Goal: Book appointment/travel/reservation

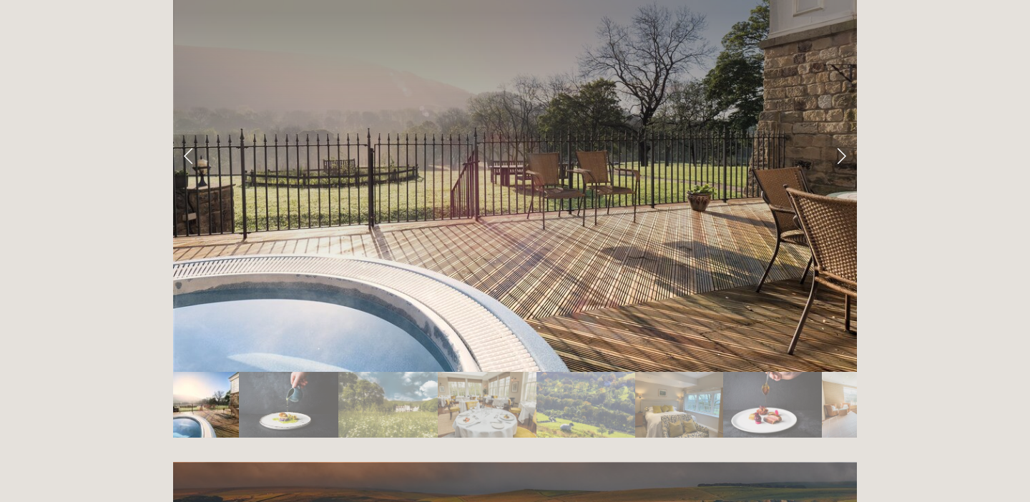
scroll to position [2439, 0]
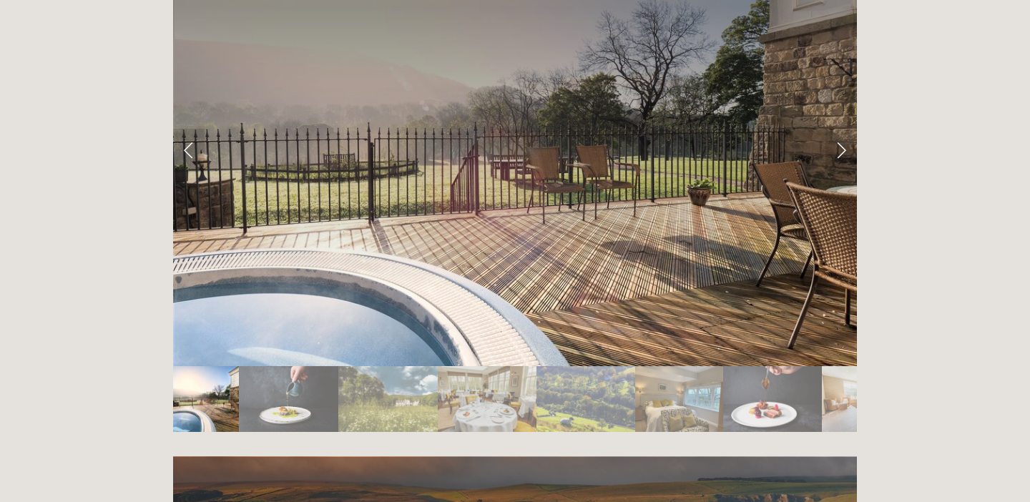
click at [584, 366] on img "Slide 5" at bounding box center [586, 399] width 99 height 66
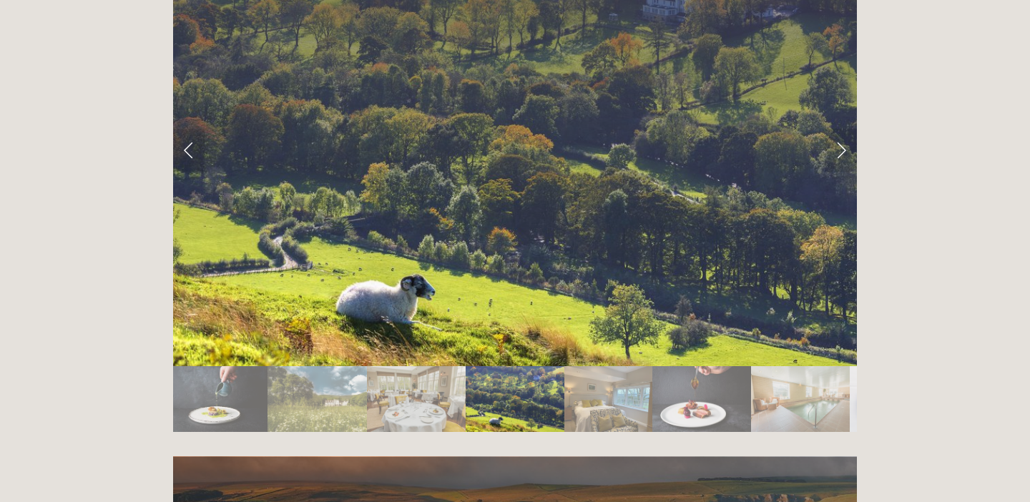
click at [584, 366] on img "Slide 6" at bounding box center [609, 399] width 88 height 66
click at [227, 366] on img "Slide 2" at bounding box center [217, 399] width 99 height 66
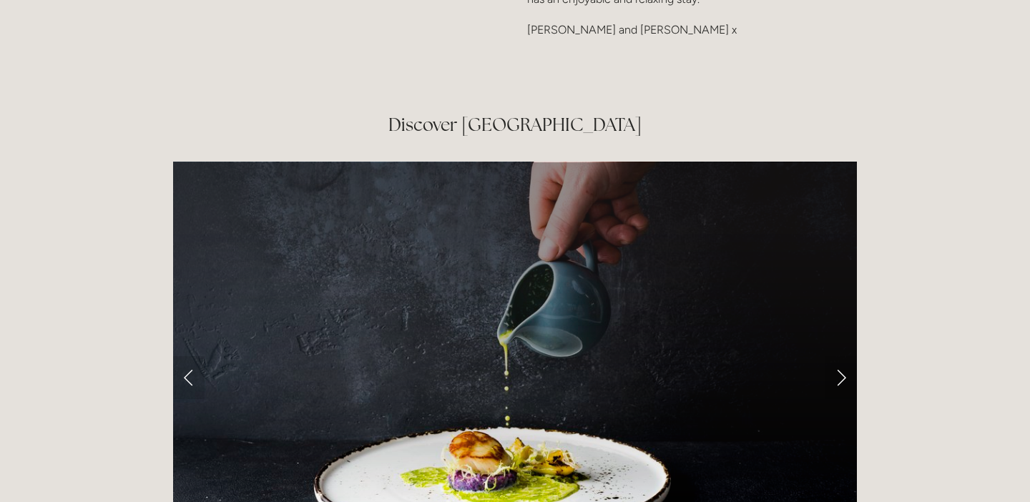
scroll to position [2210, 0]
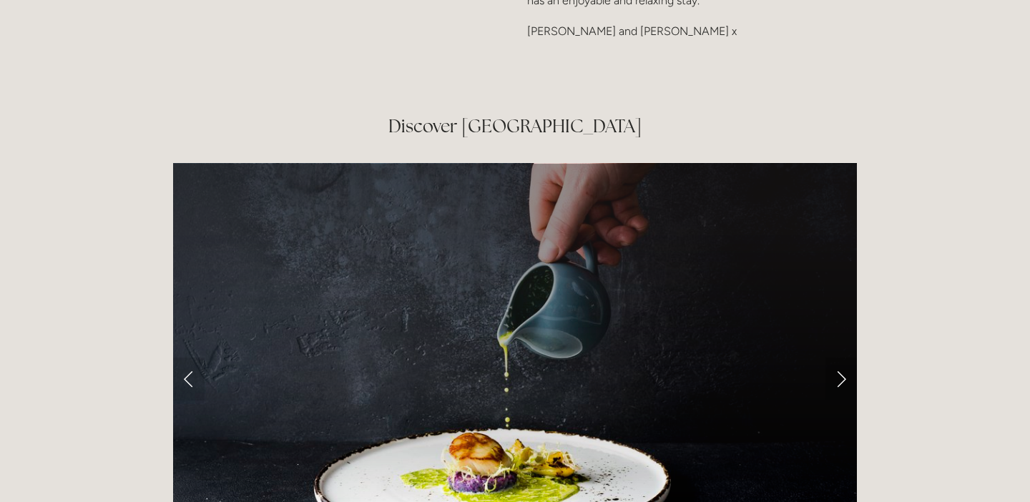
click at [841, 358] on link "Next Slide" at bounding box center [841, 379] width 31 height 43
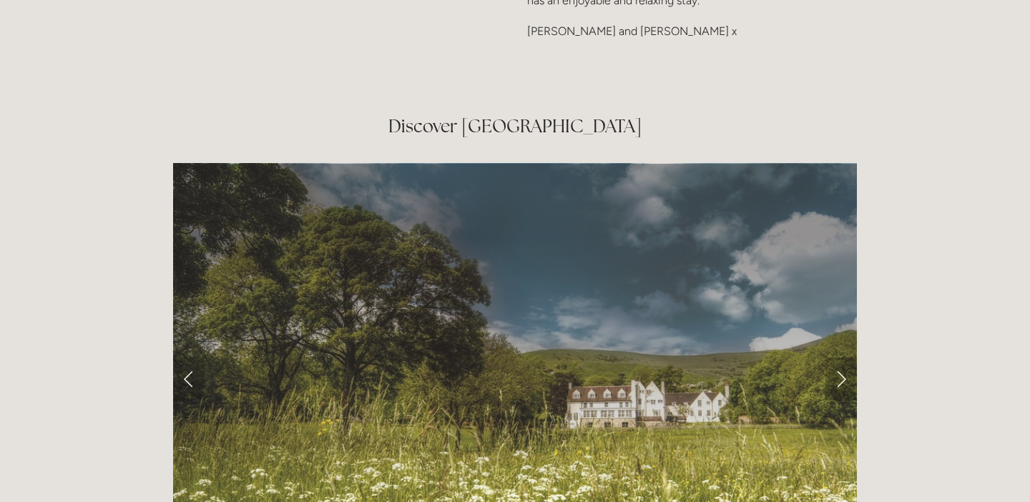
click at [841, 358] on link "Next Slide" at bounding box center [841, 379] width 31 height 43
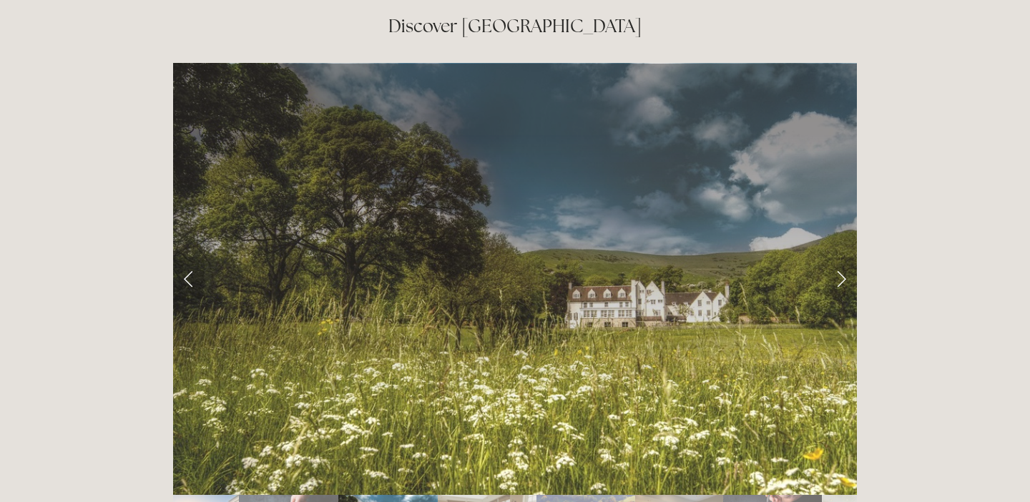
scroll to position [2312, 0]
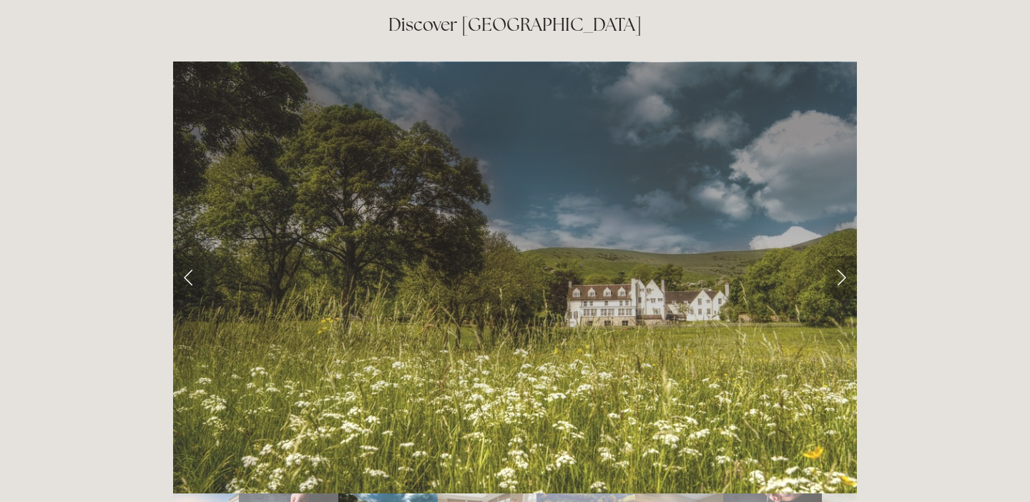
click at [844, 256] on link "Next Slide" at bounding box center [841, 277] width 31 height 43
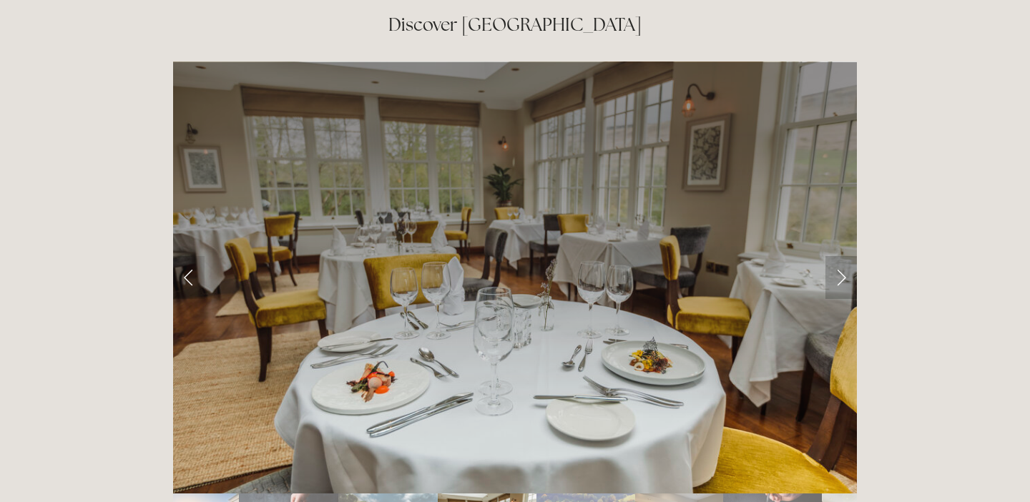
click at [844, 256] on link "Next Slide" at bounding box center [841, 277] width 31 height 43
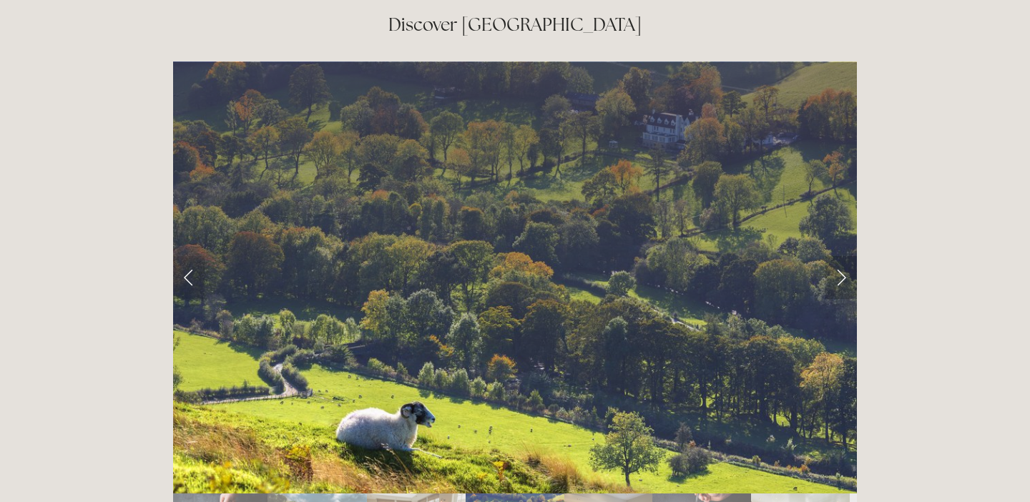
click at [844, 256] on link "Next Slide" at bounding box center [841, 277] width 31 height 43
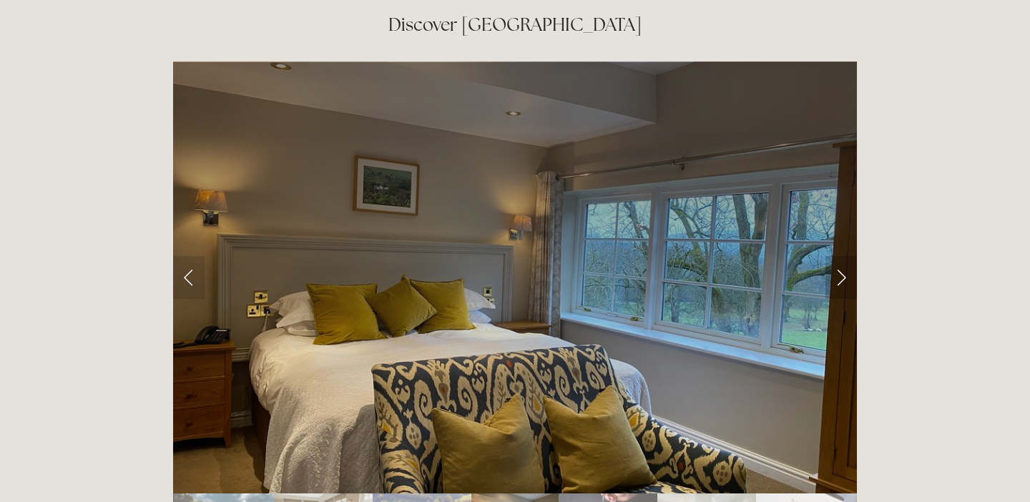
click at [844, 256] on link "Next Slide" at bounding box center [841, 277] width 31 height 43
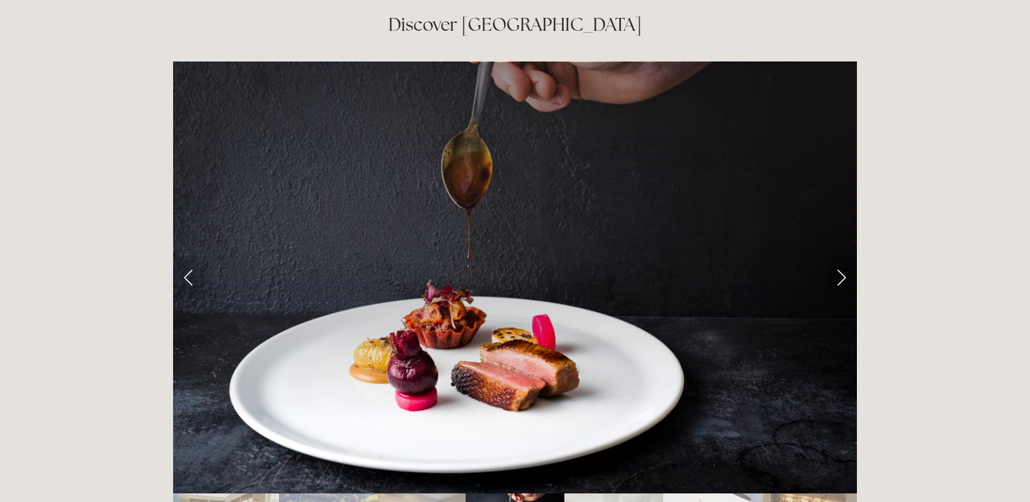
click at [844, 256] on link "Next Slide" at bounding box center [841, 277] width 31 height 43
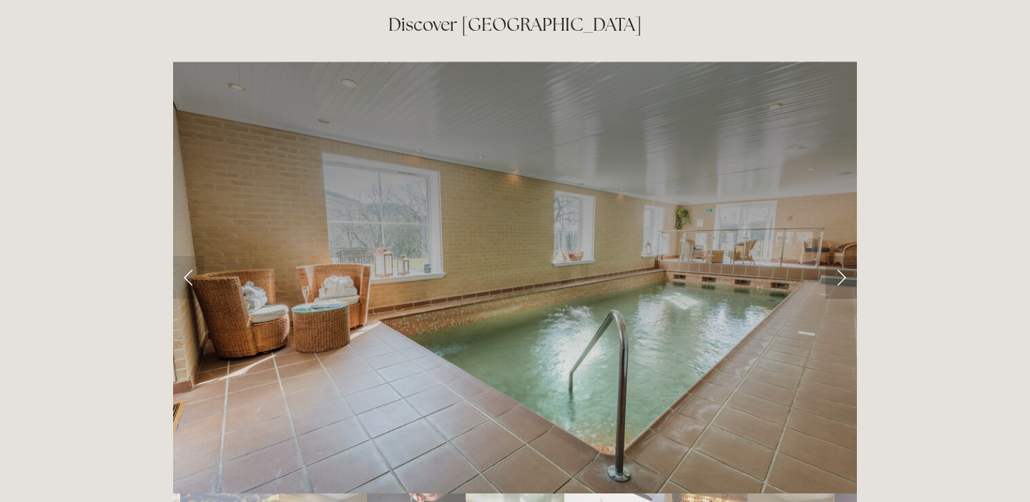
click at [844, 256] on link "Next Slide" at bounding box center [841, 277] width 31 height 43
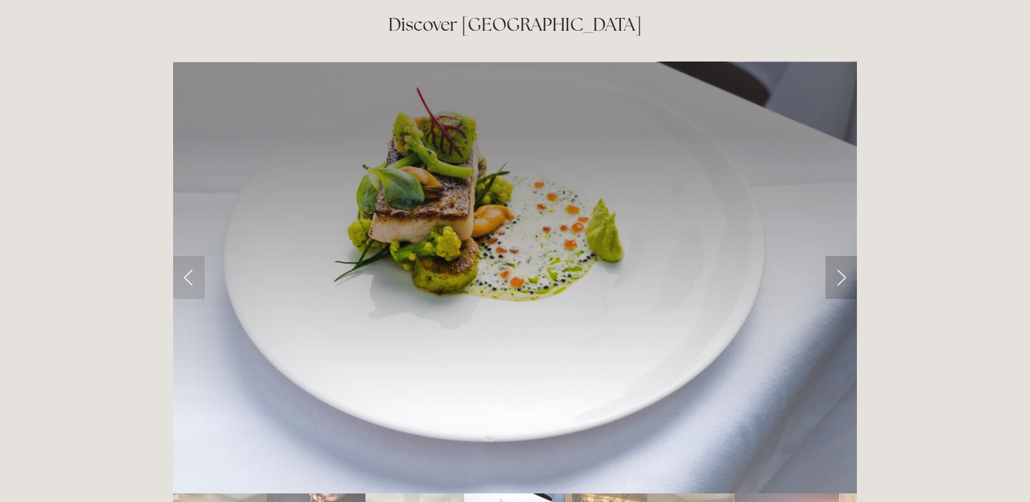
click at [840, 256] on link "Next Slide" at bounding box center [841, 277] width 31 height 43
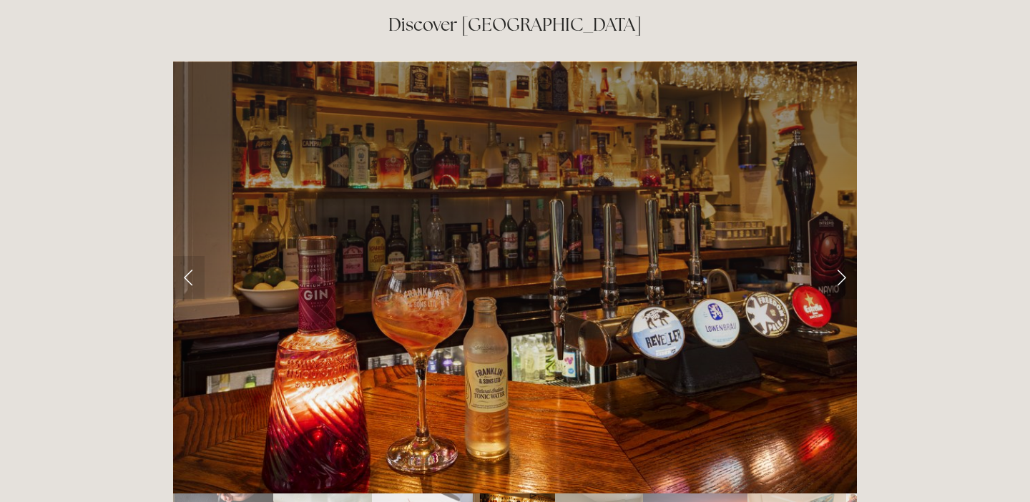
click at [836, 256] on link "Next Slide" at bounding box center [841, 277] width 31 height 43
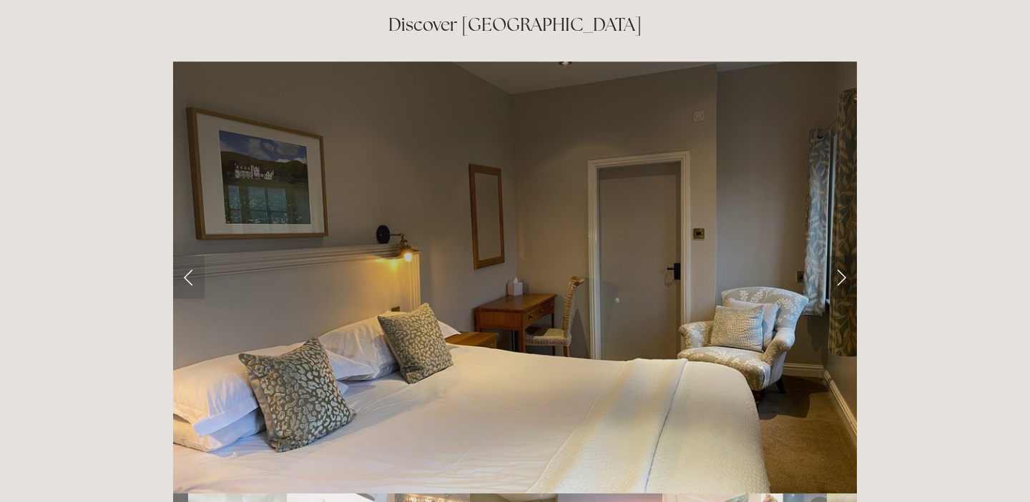
click at [844, 256] on link "Next Slide" at bounding box center [841, 277] width 31 height 43
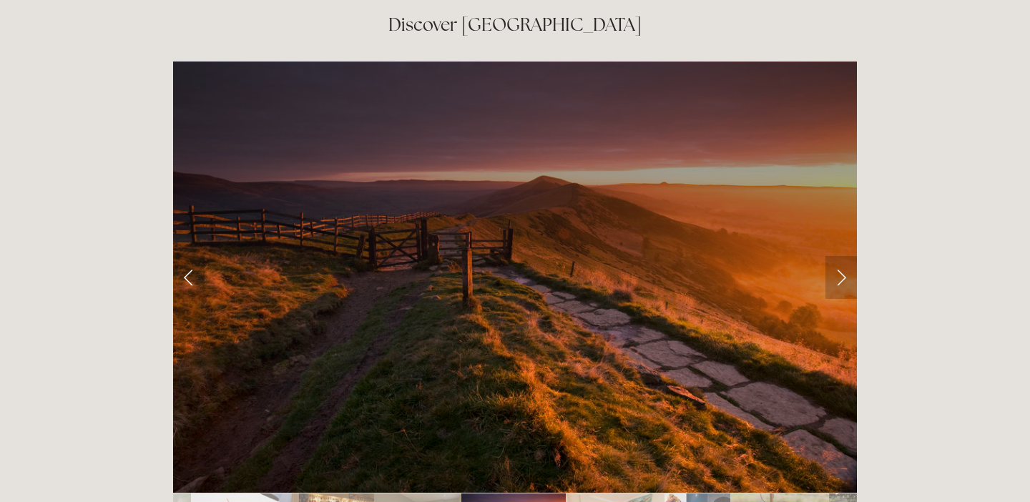
click at [844, 256] on link "Next Slide" at bounding box center [841, 277] width 31 height 43
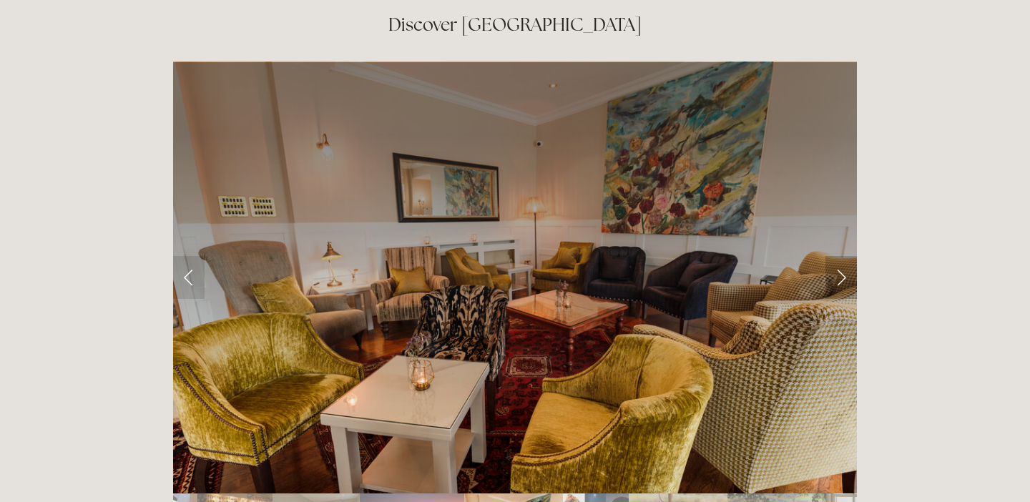
click at [844, 256] on link "Next Slide" at bounding box center [841, 277] width 31 height 43
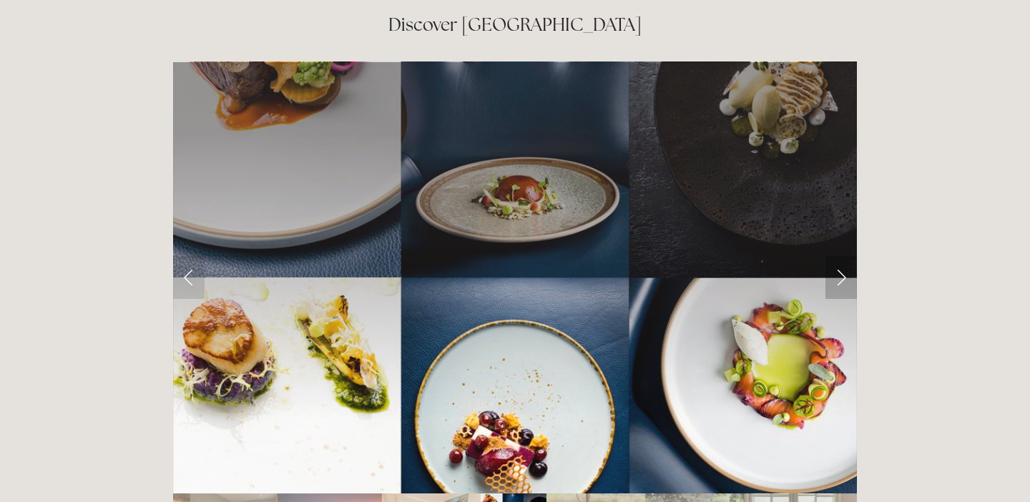
click at [844, 256] on link "Next Slide" at bounding box center [841, 277] width 31 height 43
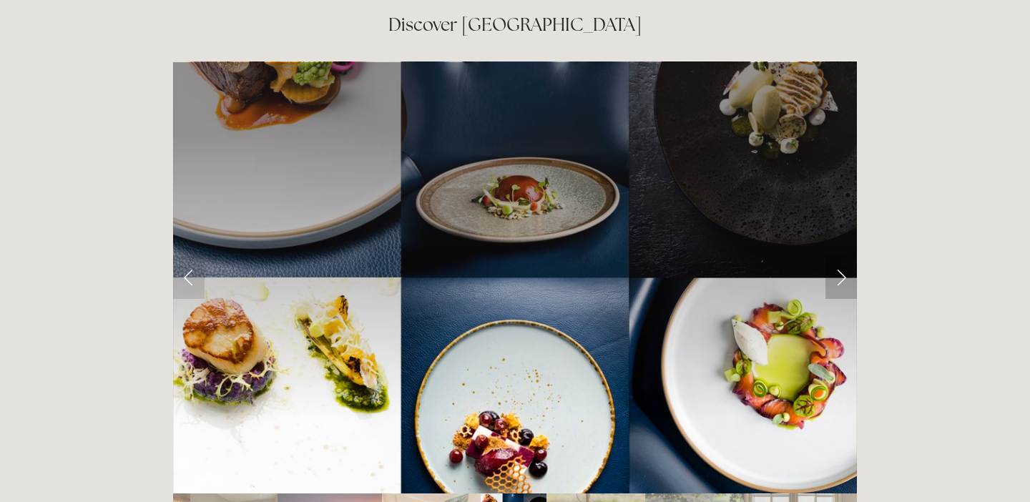
click at [844, 256] on link "Next Slide" at bounding box center [841, 277] width 31 height 43
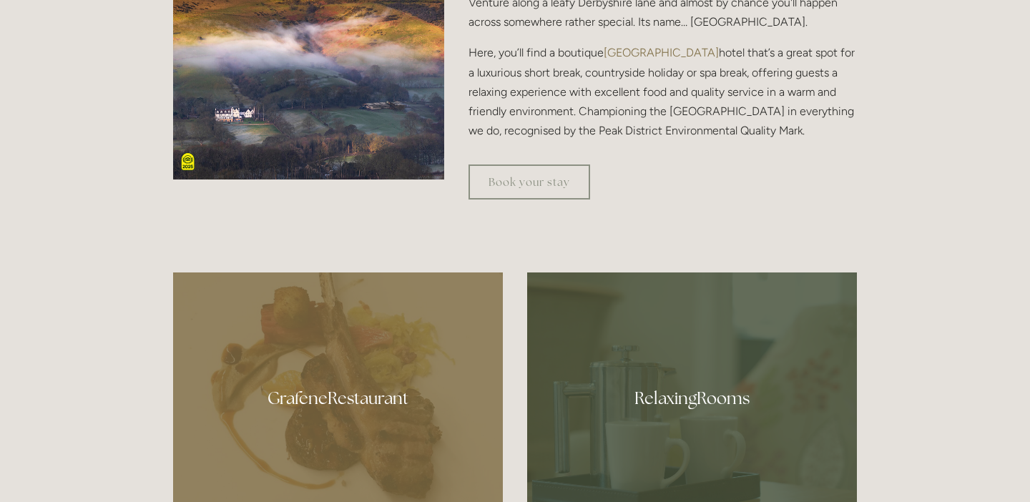
scroll to position [0, 0]
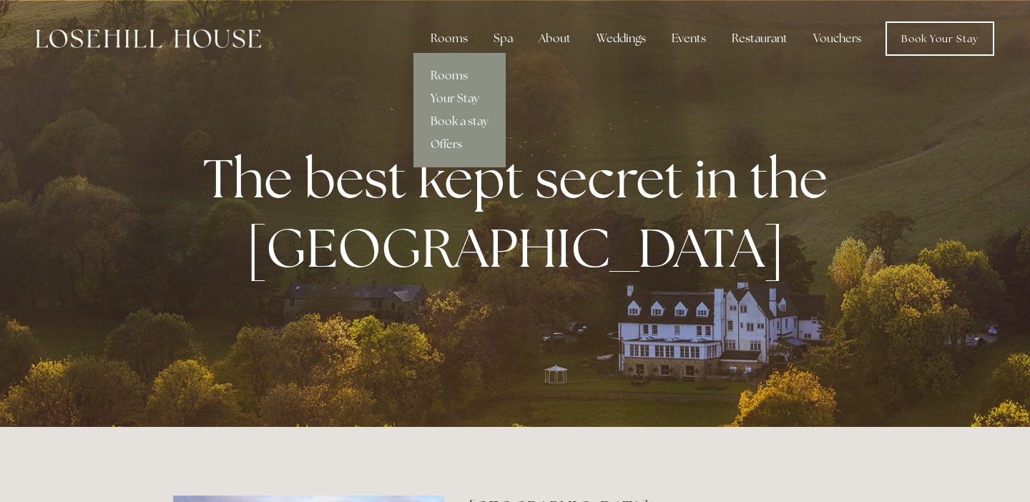
click at [447, 143] on link "Offers" at bounding box center [460, 144] width 92 height 23
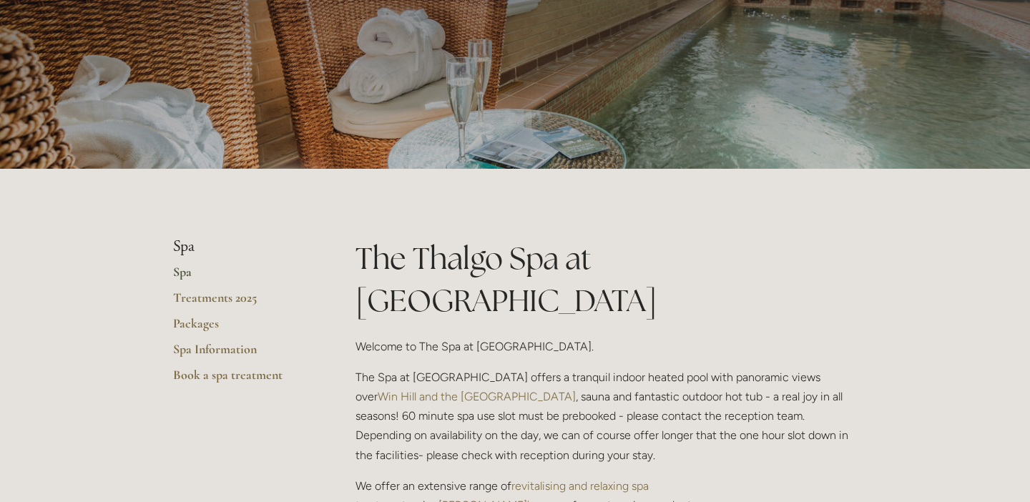
scroll to position [187, 0]
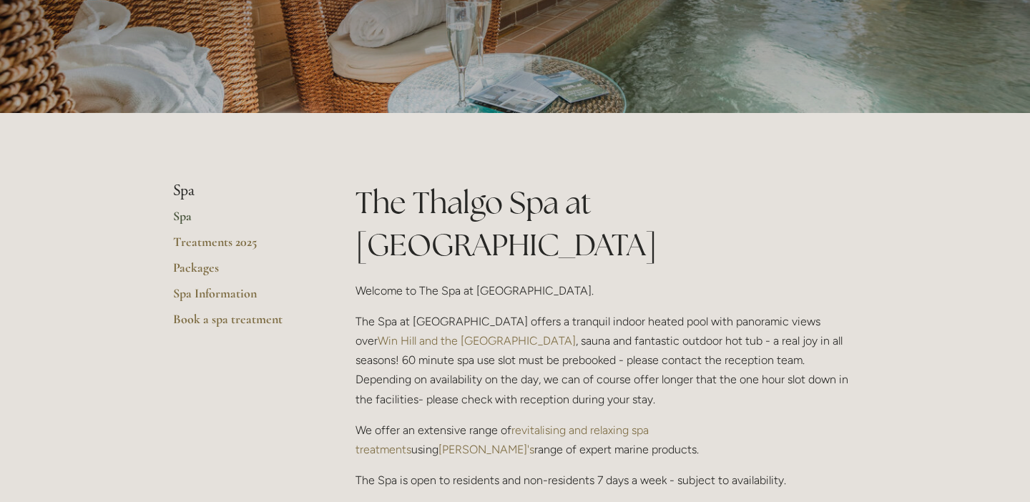
click at [183, 218] on link "Spa" at bounding box center [241, 221] width 137 height 26
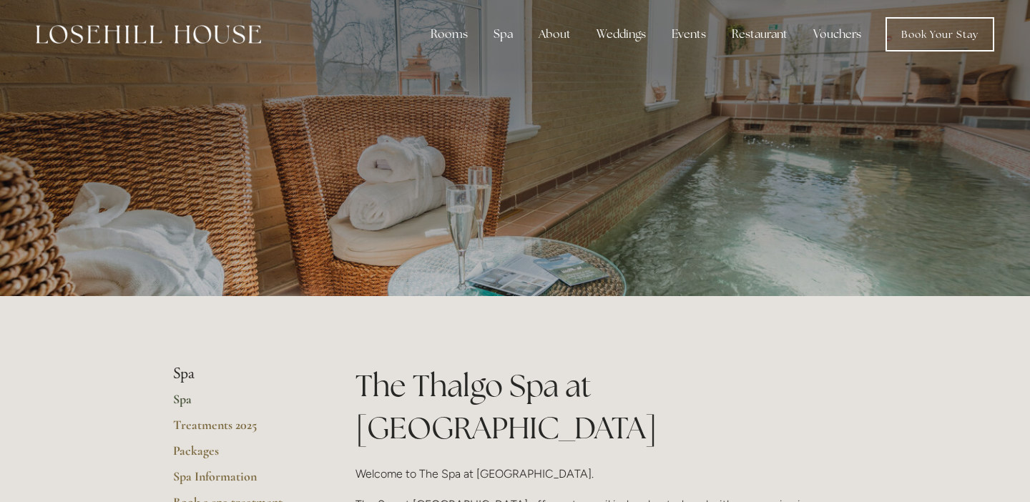
scroll to position [9, 0]
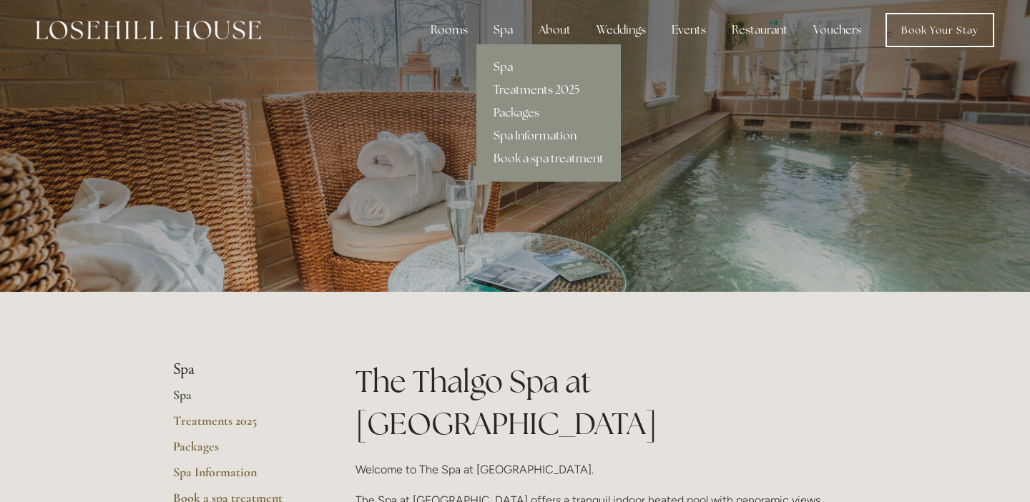
click at [532, 135] on link "Spa Information" at bounding box center [549, 136] width 145 height 23
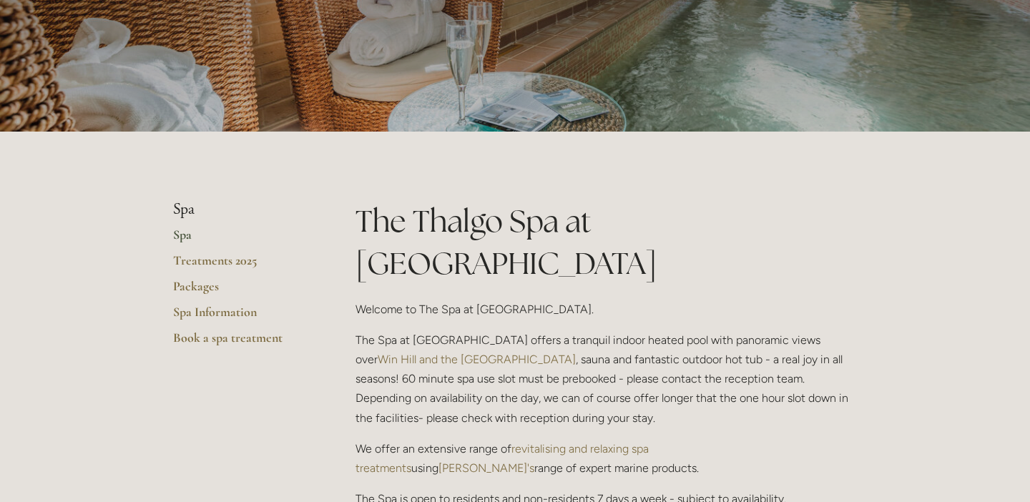
scroll to position [166, 0]
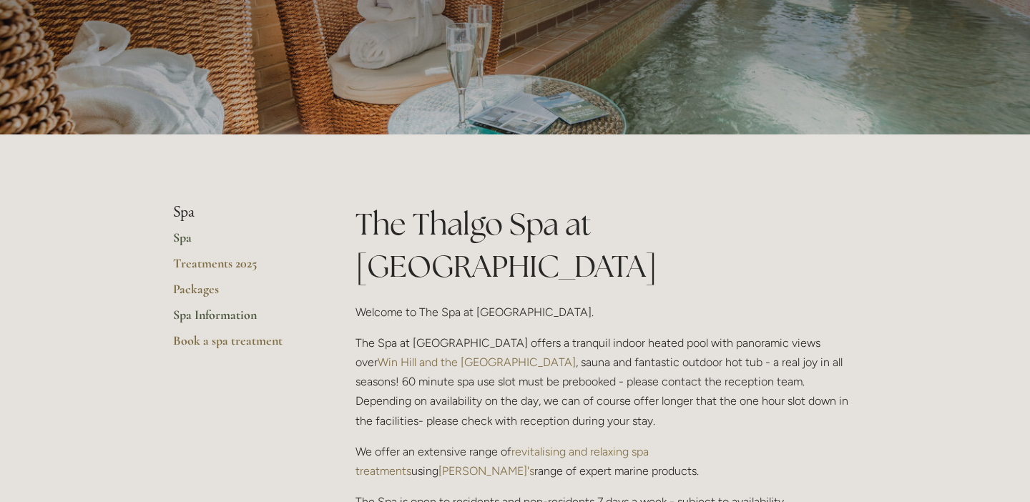
click at [221, 316] on link "Spa Information" at bounding box center [241, 320] width 137 height 26
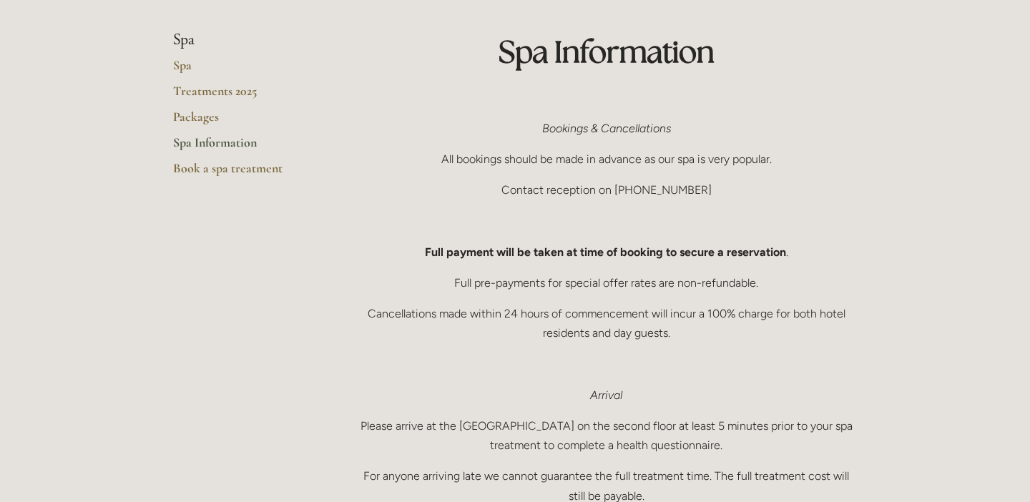
scroll to position [116, 0]
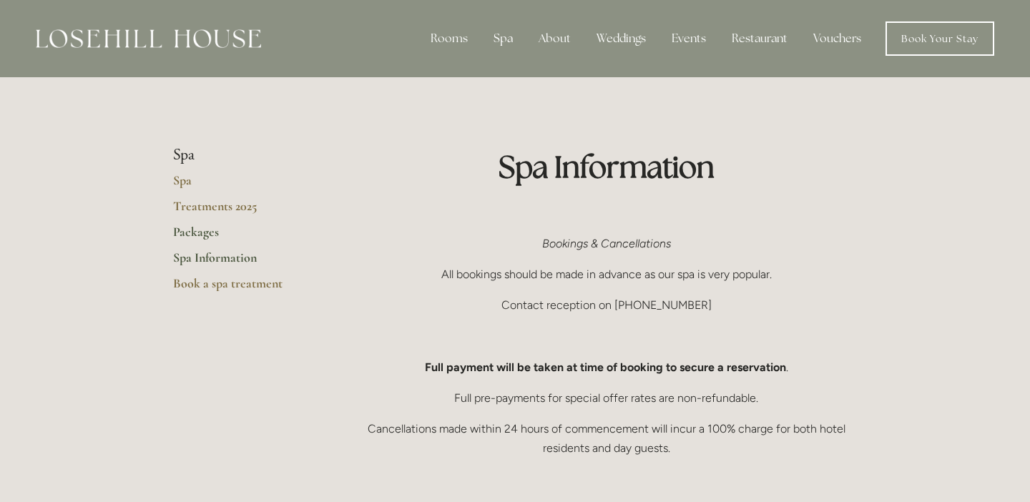
click at [203, 233] on link "Packages" at bounding box center [241, 237] width 137 height 26
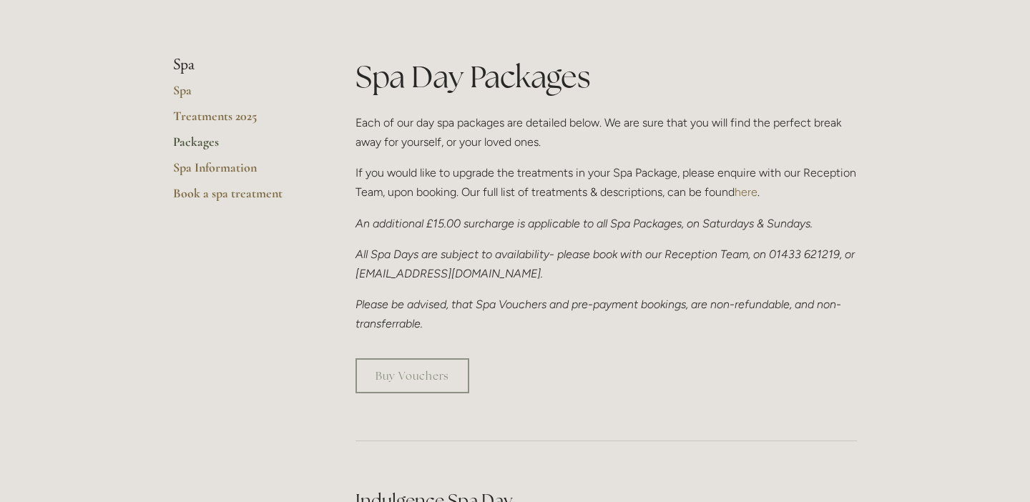
scroll to position [313, 0]
click at [431, 379] on link "Buy Vouchers" at bounding box center [413, 376] width 114 height 35
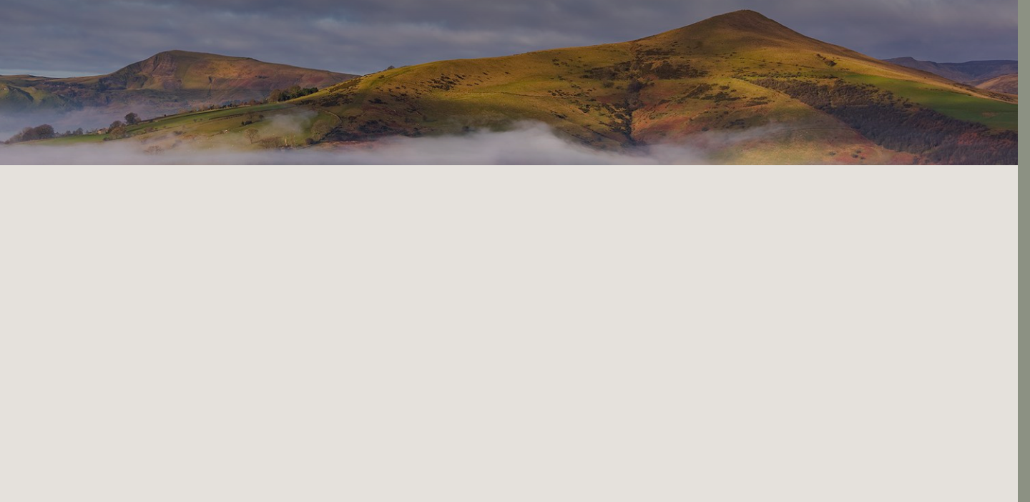
scroll to position [0, 12]
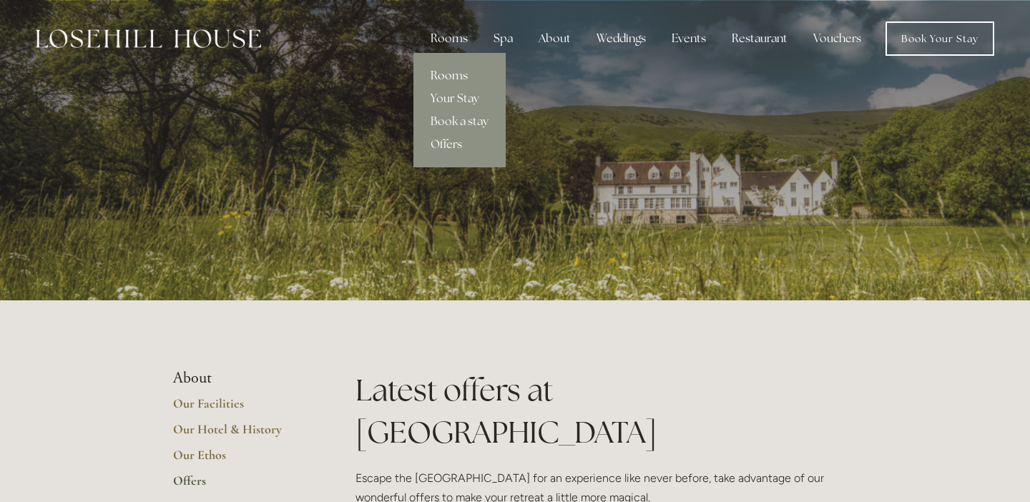
click at [454, 77] on link "Rooms" at bounding box center [460, 75] width 92 height 23
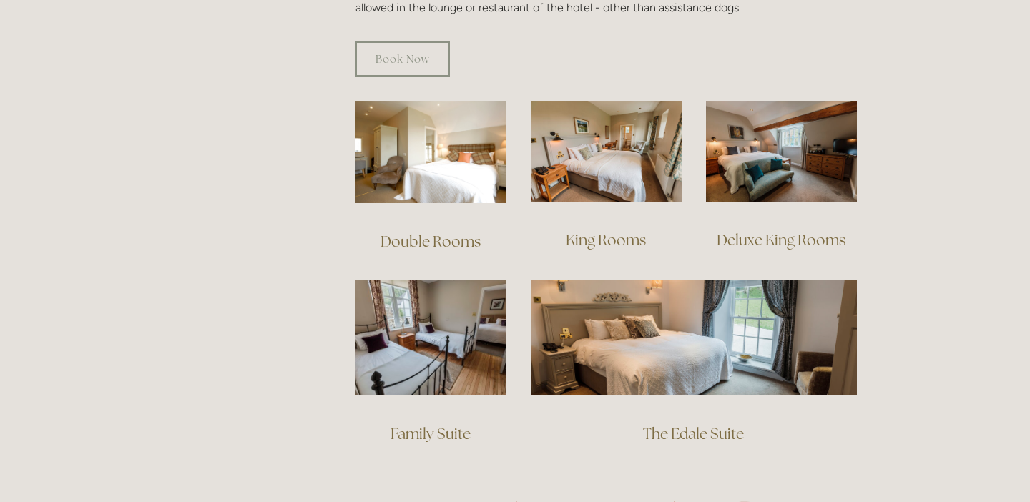
scroll to position [952, 0]
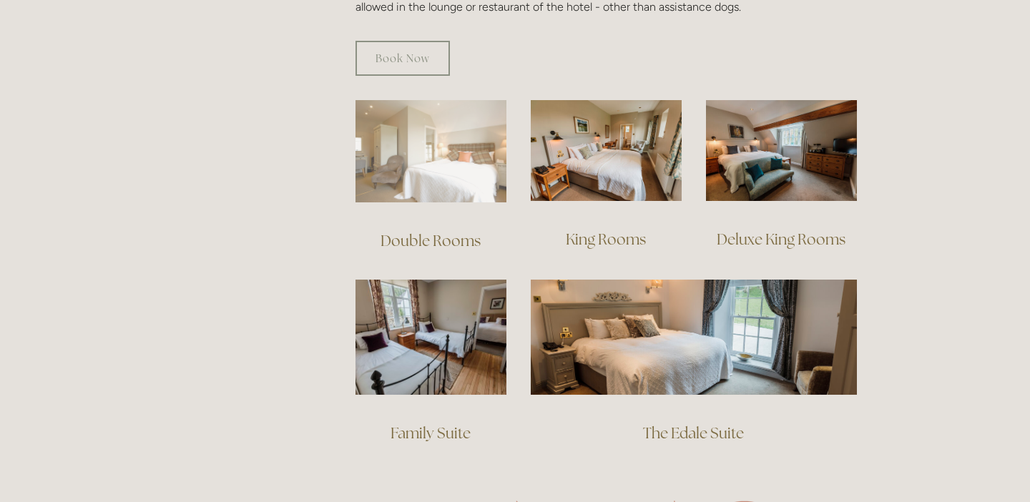
click at [429, 140] on img at bounding box center [431, 151] width 151 height 102
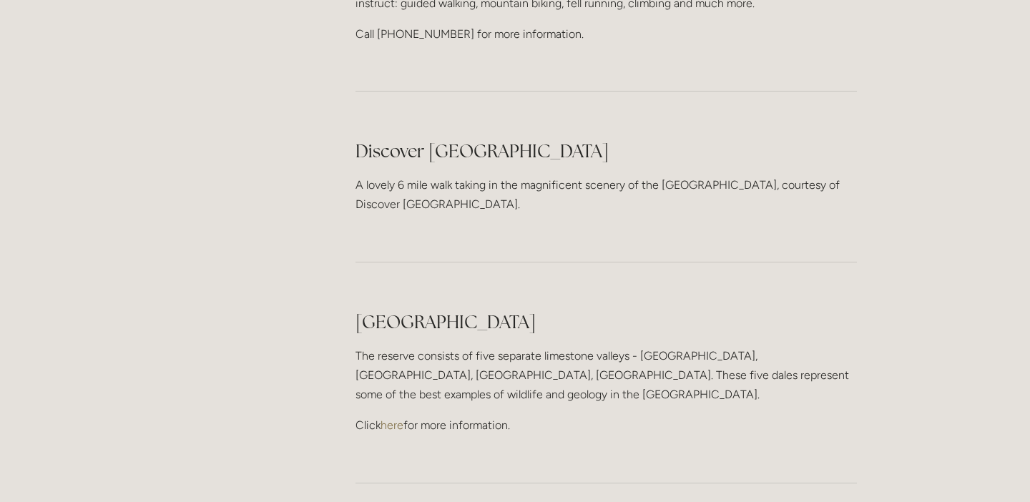
scroll to position [2622, 0]
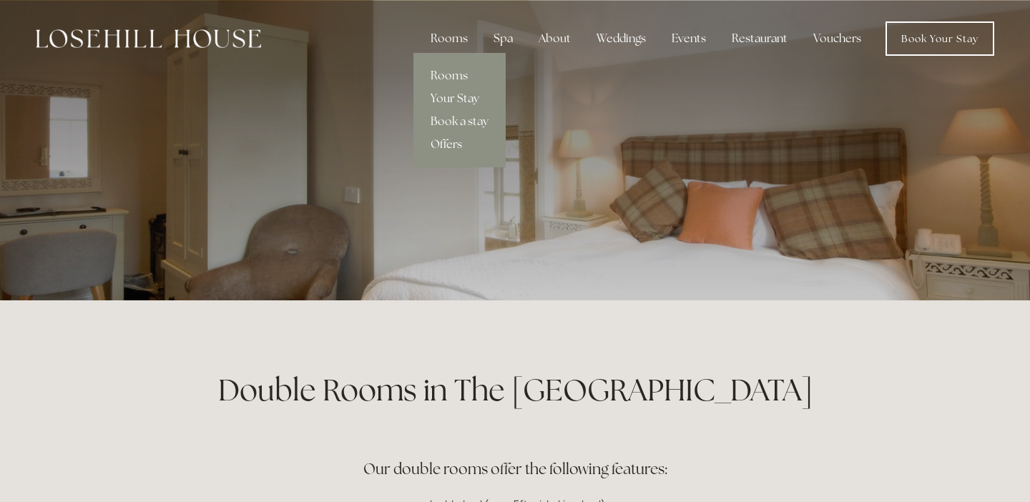
click at [457, 102] on link "Your Stay" at bounding box center [460, 98] width 92 height 23
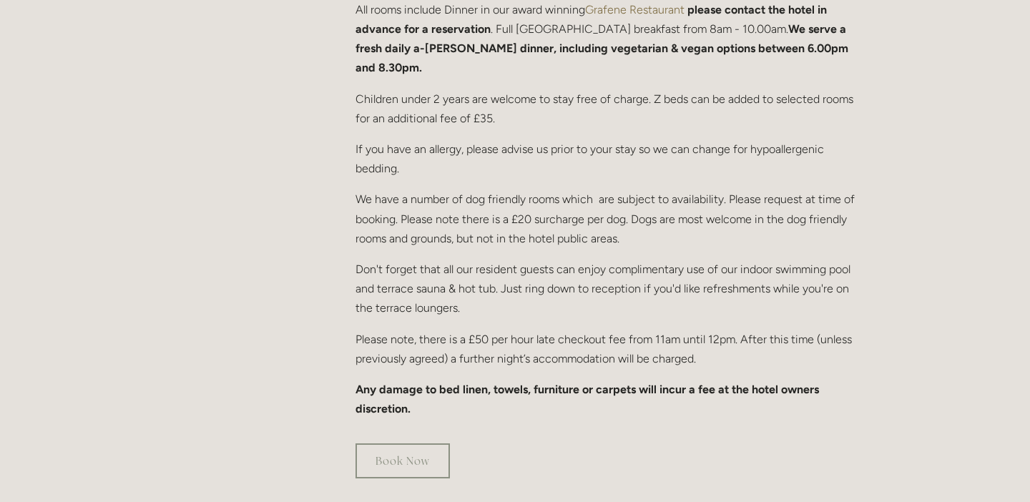
scroll to position [869, 0]
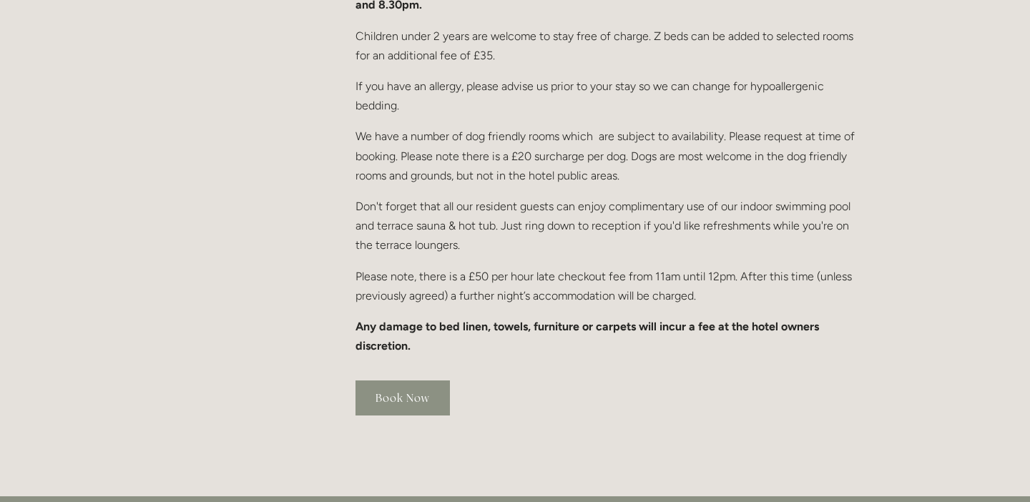
click at [387, 381] on link "Book Now" at bounding box center [403, 398] width 94 height 35
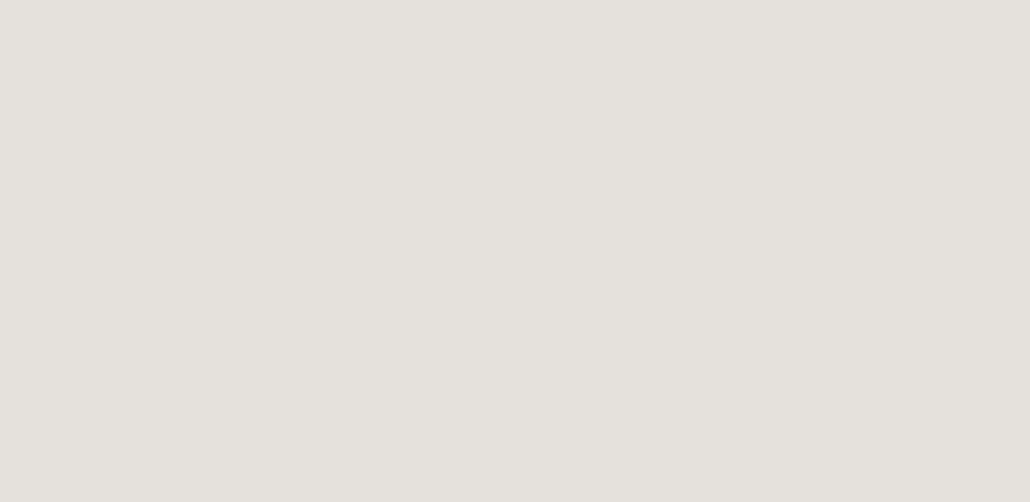
scroll to position [78, 0]
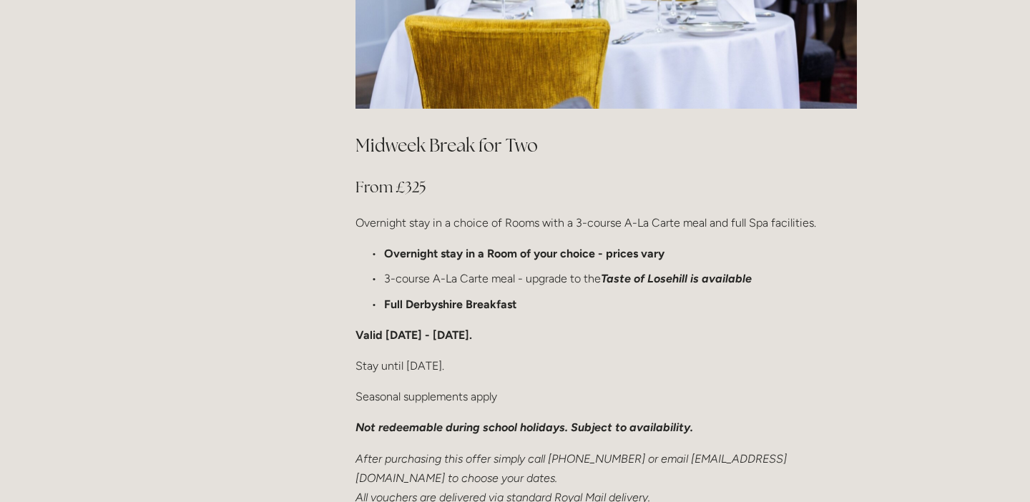
scroll to position [836, 0]
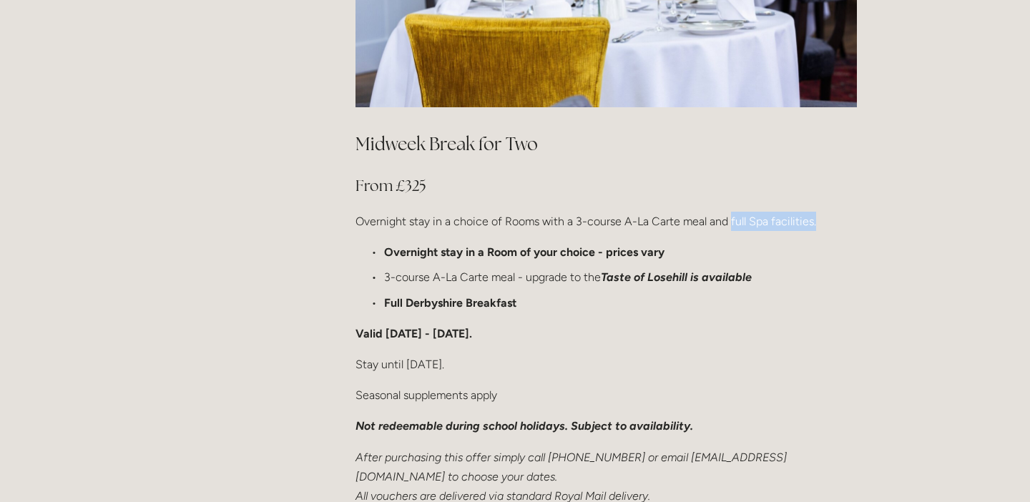
drag, startPoint x: 730, startPoint y: 177, endPoint x: 814, endPoint y: 181, distance: 83.8
click at [814, 212] on p "Overnight stay in a choice of Rooms with a 3-course A-La Carte meal and full Sp…" at bounding box center [607, 221] width 502 height 19
click at [701, 293] on p "Full Derbyshire Breakfast" at bounding box center [620, 302] width 473 height 19
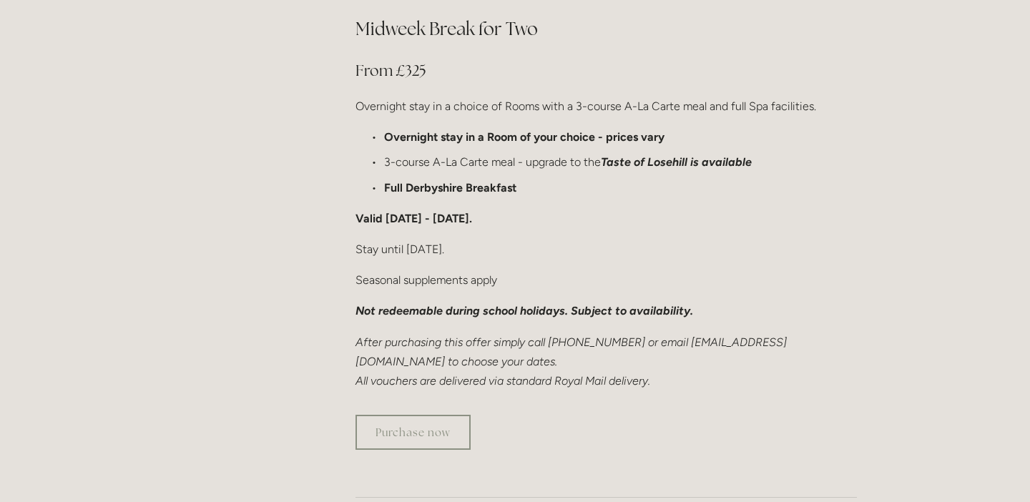
scroll to position [953, 0]
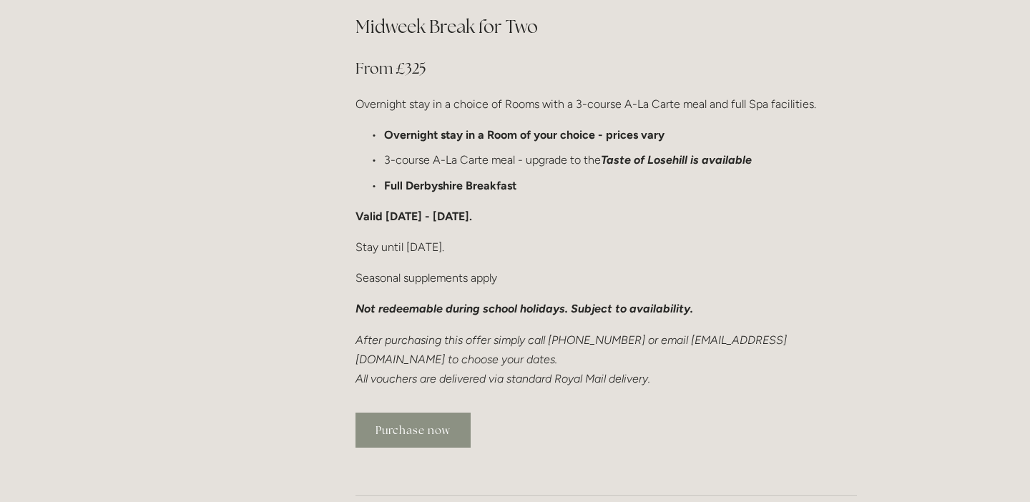
click at [422, 413] on link "Purchase now" at bounding box center [413, 430] width 115 height 35
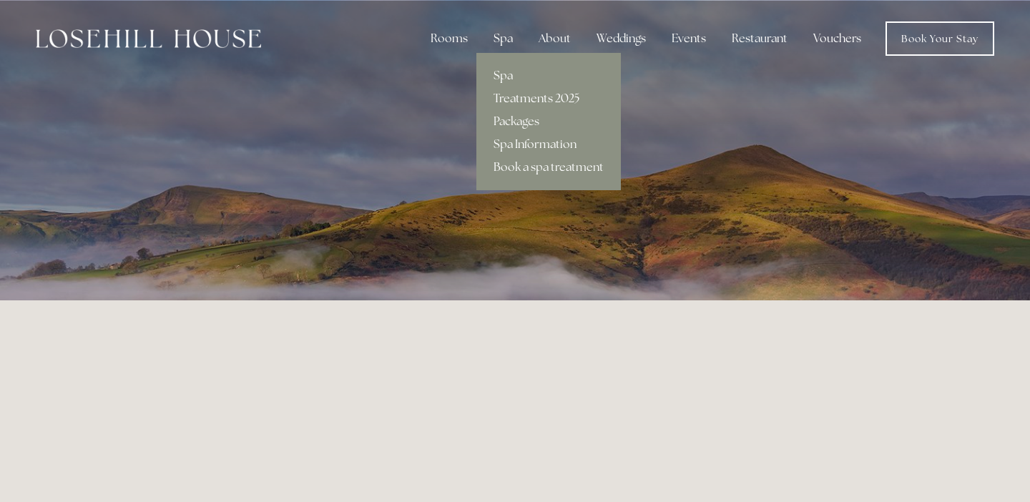
click at [517, 99] on link "Treatments 2025" at bounding box center [549, 98] width 145 height 23
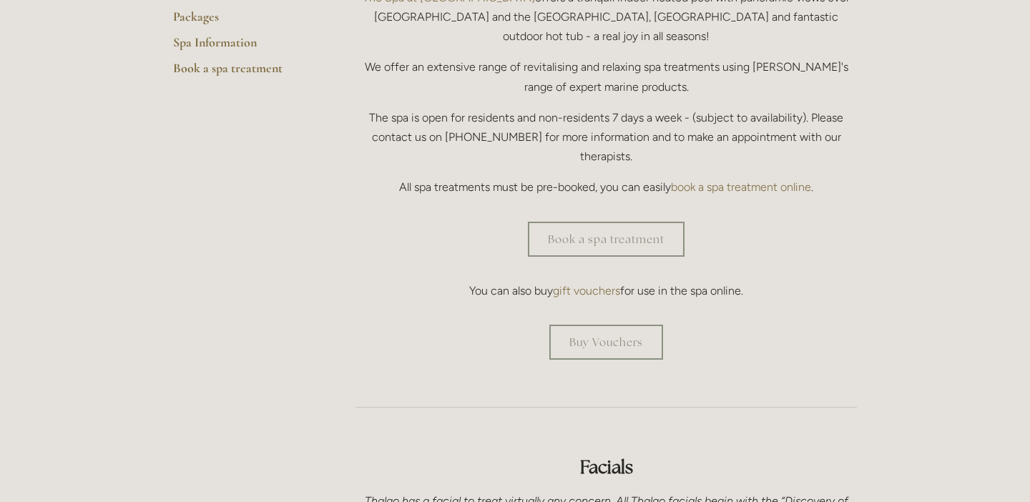
scroll to position [444, 0]
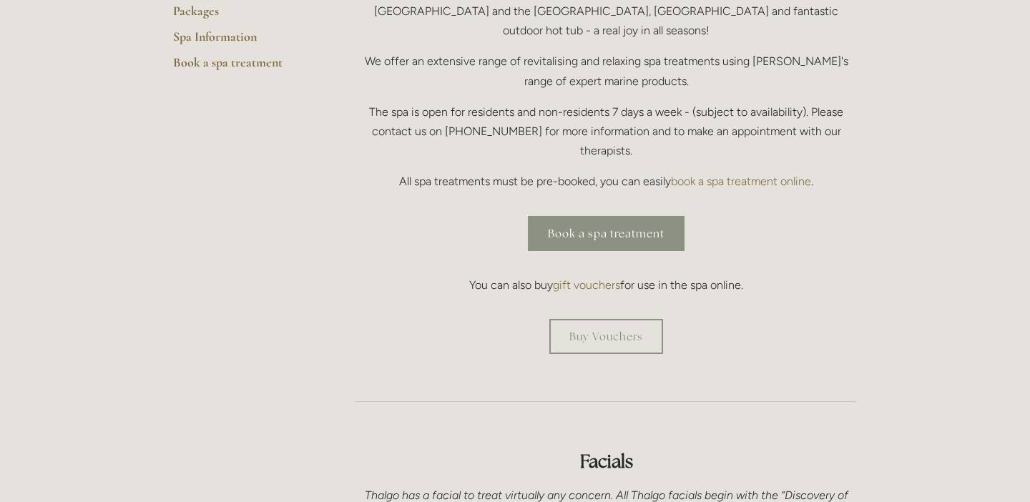
click at [618, 216] on link "Book a spa treatment" at bounding box center [606, 233] width 157 height 35
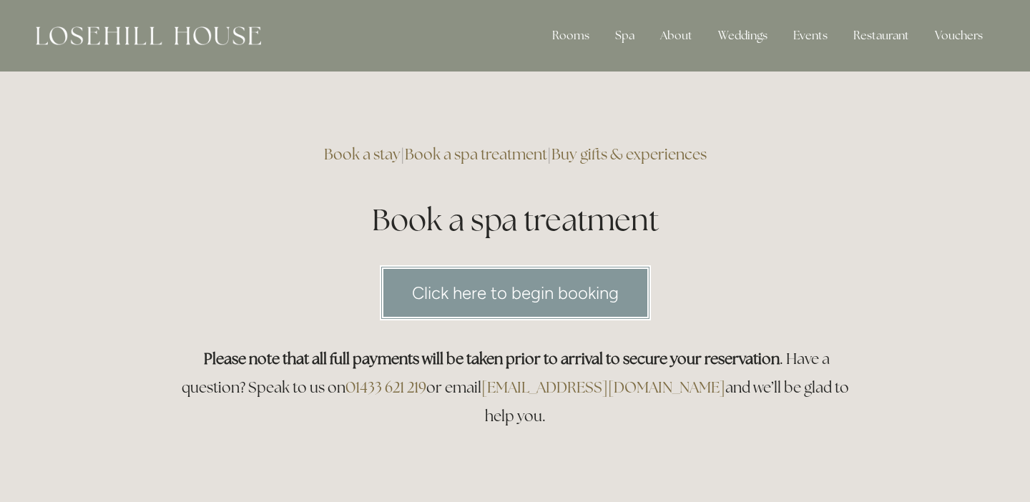
click at [576, 297] on link "Click here to begin booking" at bounding box center [515, 292] width 271 height 55
